Goal: Navigation & Orientation: Go to known website

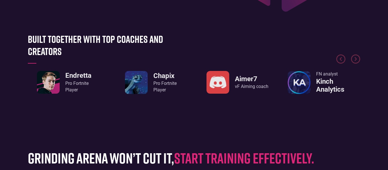
scroll to position [245, 0]
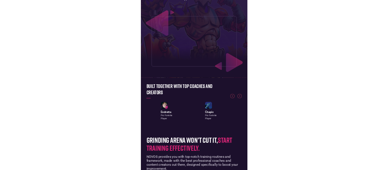
scroll to position [59, 0]
